Goal: Task Accomplishment & Management: Manage account settings

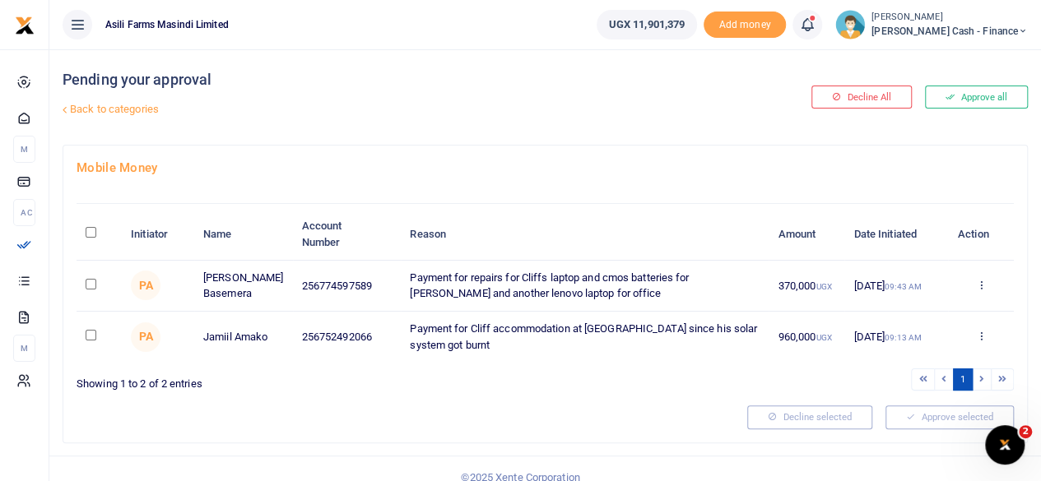
click at [91, 228] on input "\a \a : activate to sort column descending" at bounding box center [91, 232] width 11 height 11
checkbox input "true"
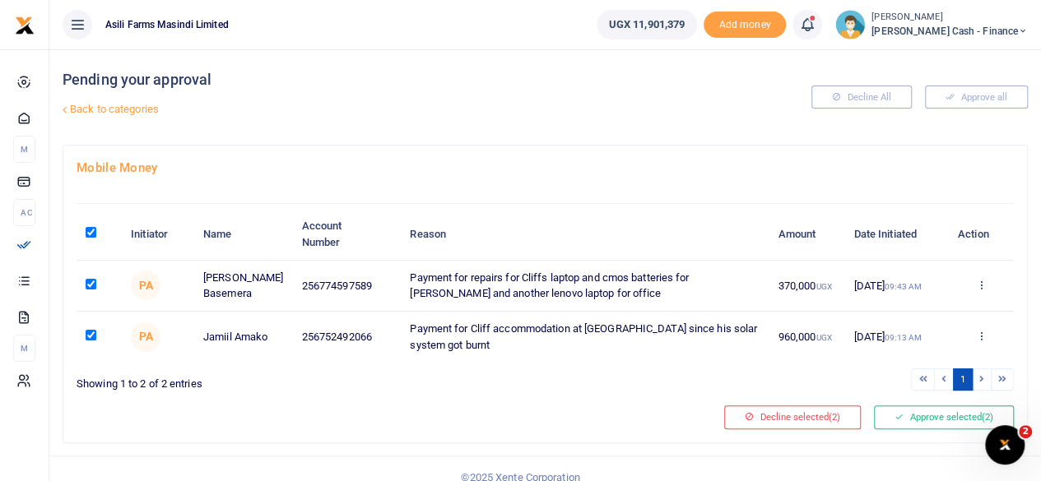
click at [88, 227] on input "\a \a : activate to sort column descending" at bounding box center [91, 232] width 11 height 11
checkbox input "false"
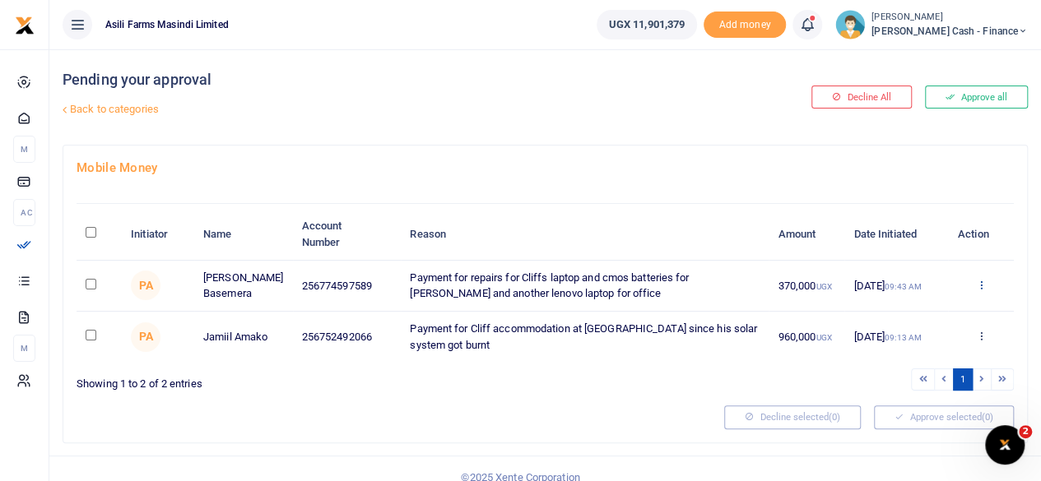
click at [984, 286] on icon at bounding box center [980, 285] width 11 height 12
click at [909, 381] on link "Details" at bounding box center [920, 385] width 130 height 23
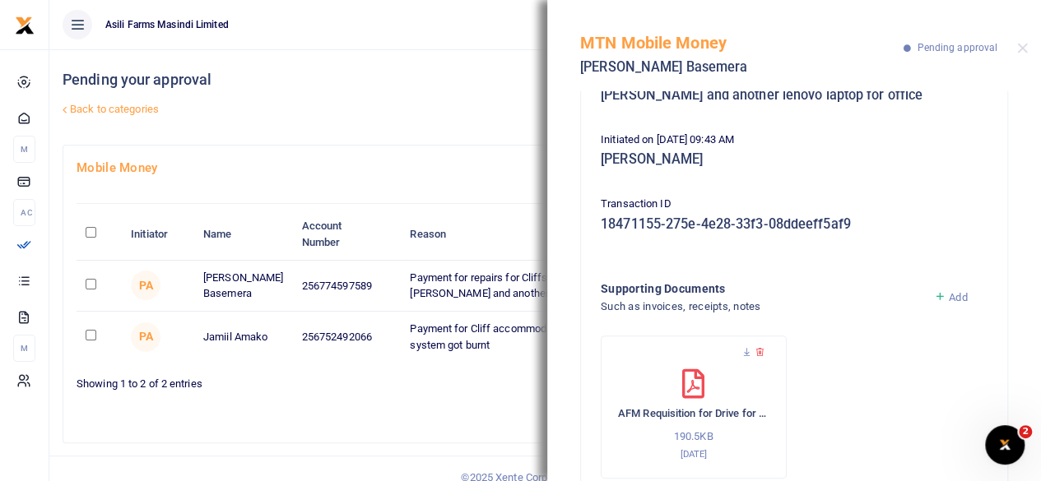
scroll to position [229, 0]
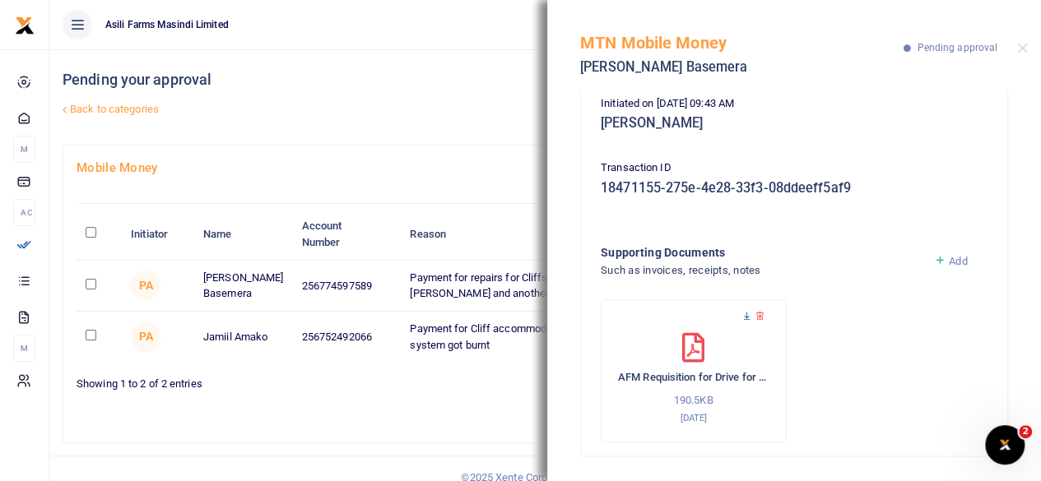
click at [745, 315] on icon at bounding box center [747, 316] width 11 height 11
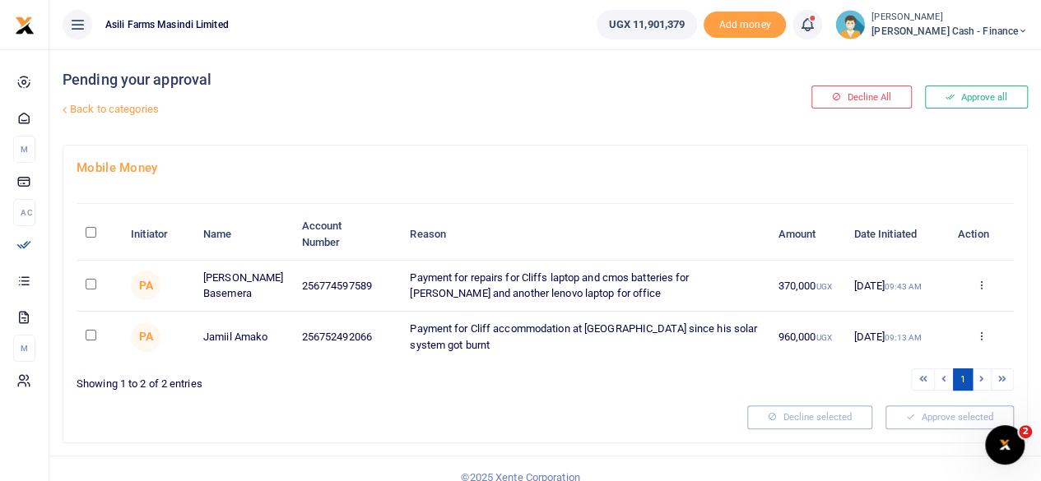
click at [87, 230] on input "\a \a : activate to sort column descending" at bounding box center [91, 232] width 11 height 11
checkbox input "true"
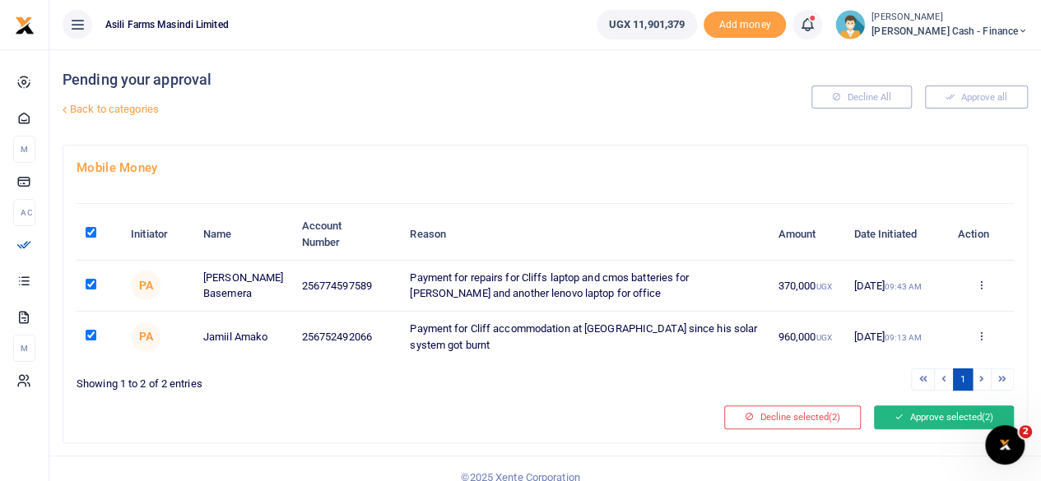
click at [934, 423] on button "Approve selected (2)" at bounding box center [944, 417] width 140 height 23
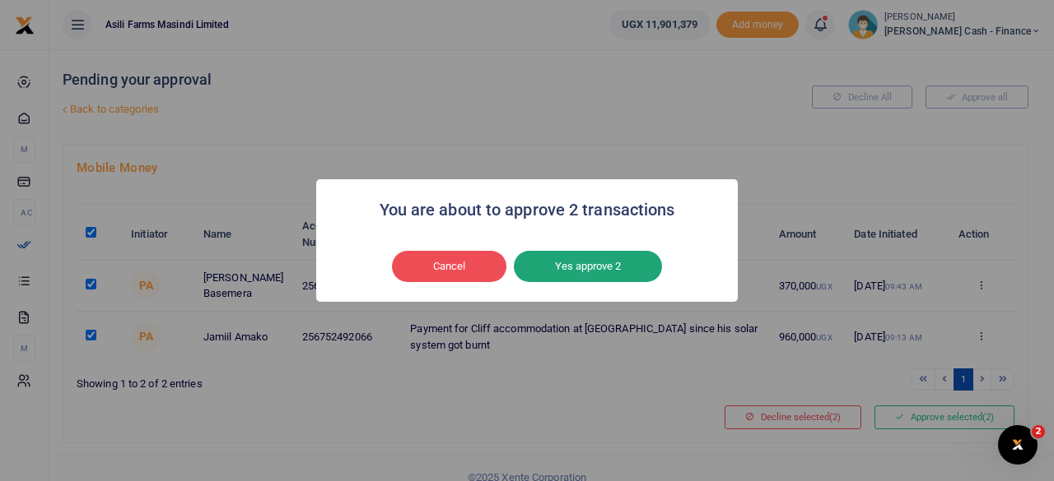
click at [612, 263] on button "Yes approve 2" at bounding box center [588, 266] width 148 height 31
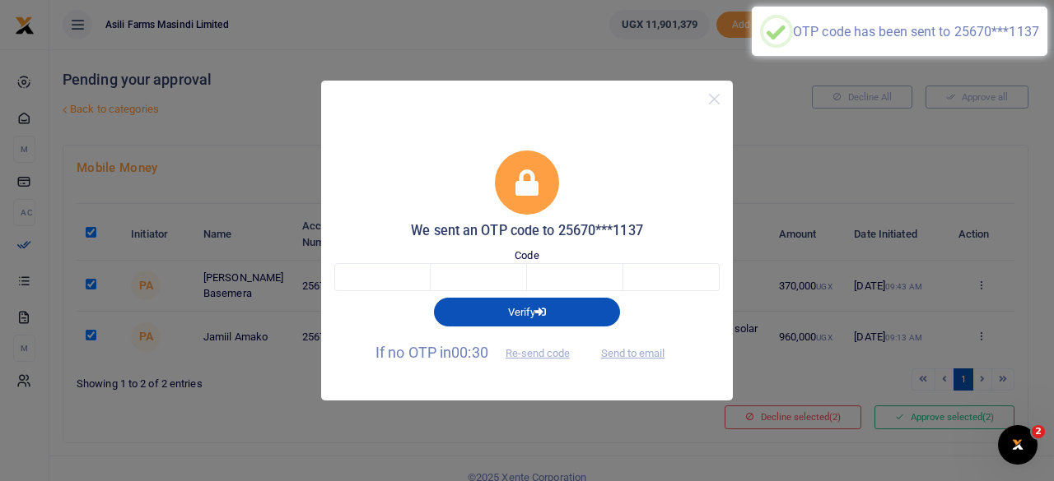
click at [402, 298] on div "Verify" at bounding box center [527, 308] width 398 height 35
click at [402, 286] on input "text" at bounding box center [382, 277] width 96 height 28
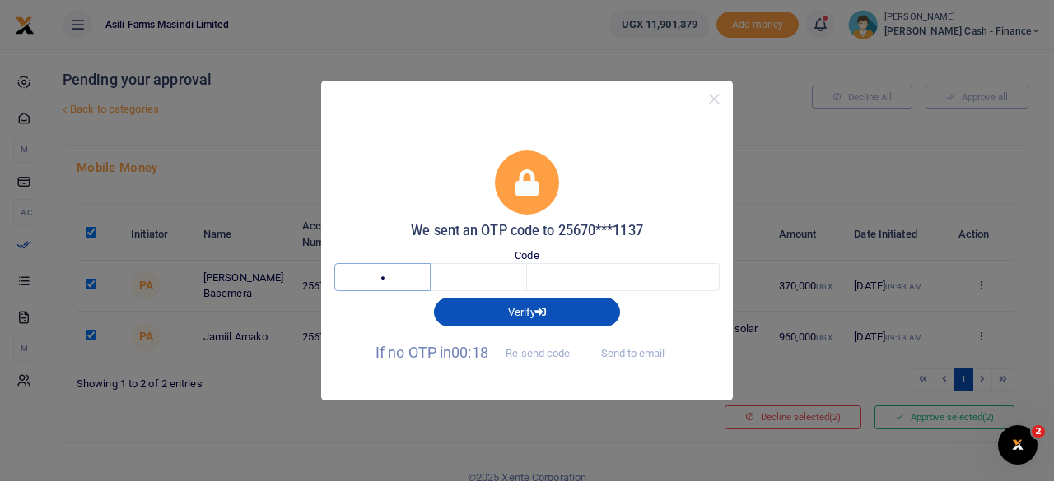
type input "5"
type input "3"
type input "6"
